Goal: Task Accomplishment & Management: Use online tool/utility

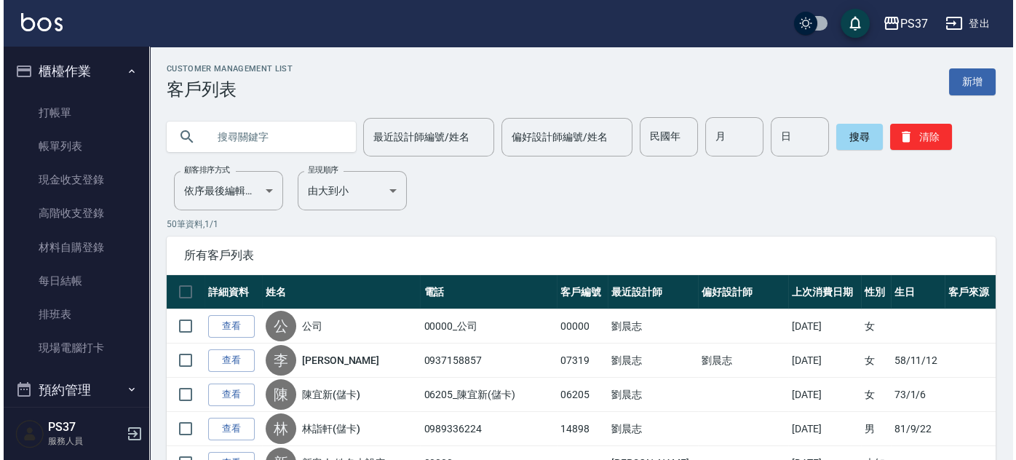
scroll to position [463, 0]
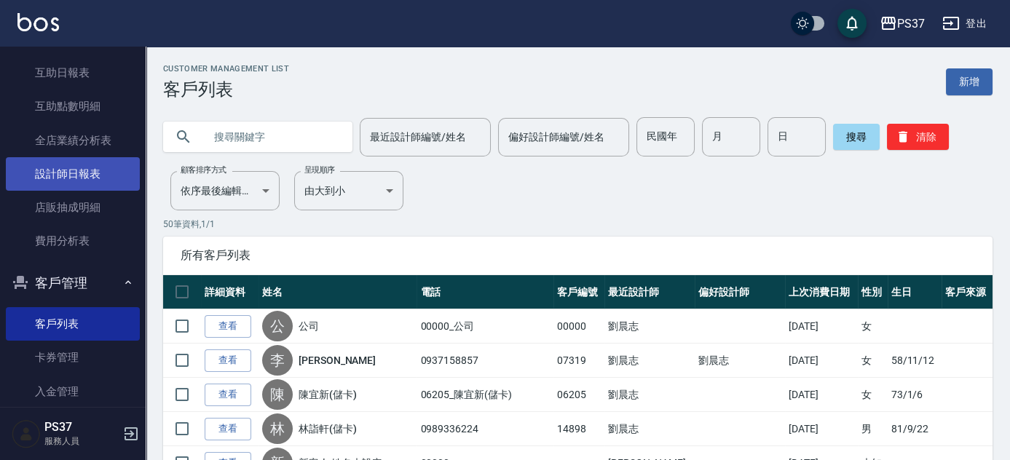
click at [68, 175] on link "設計師日報表" at bounding box center [73, 173] width 134 height 33
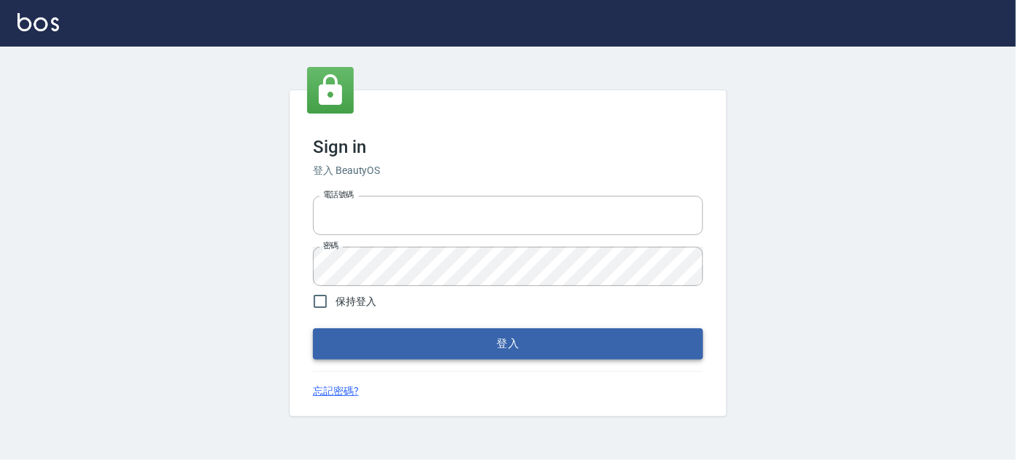
type input "037692666"
click at [536, 352] on button "登入" at bounding box center [508, 343] width 390 height 31
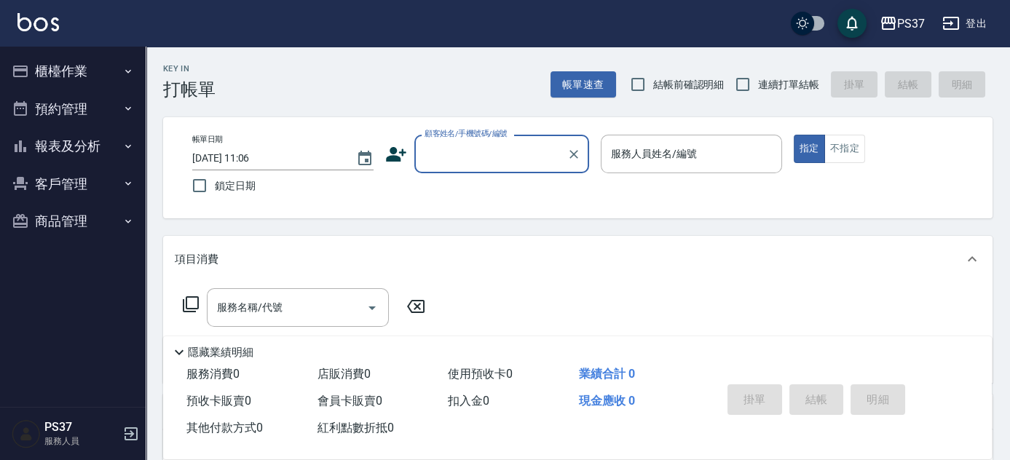
click at [80, 145] on button "報表及分析" at bounding box center [73, 146] width 134 height 38
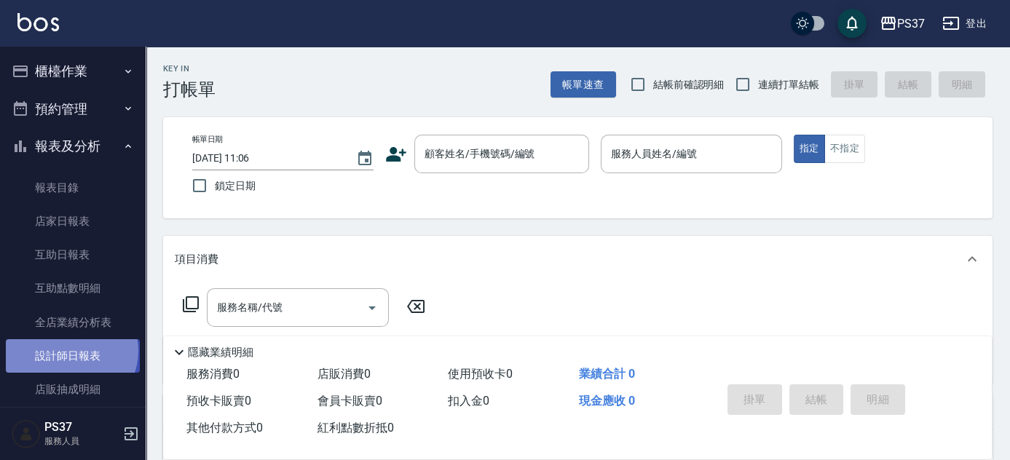
click at [70, 351] on link "設計師日報表" at bounding box center [73, 355] width 134 height 33
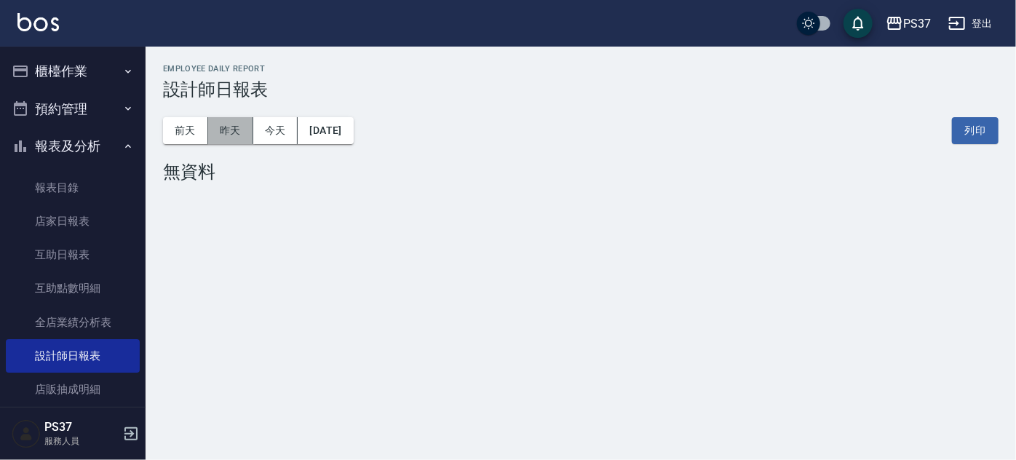
click at [231, 134] on button "昨天" at bounding box center [230, 130] width 45 height 27
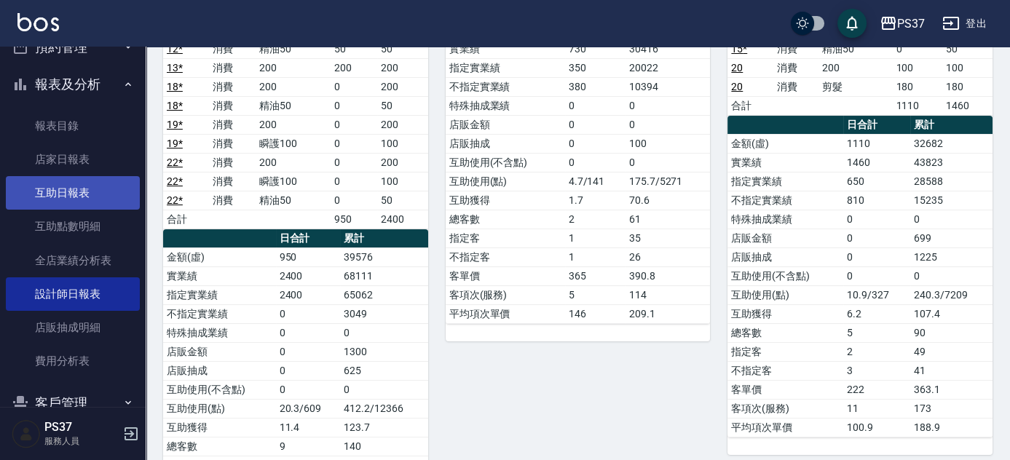
scroll to position [131, 0]
